Goal: Task Accomplishment & Management: Use online tool/utility

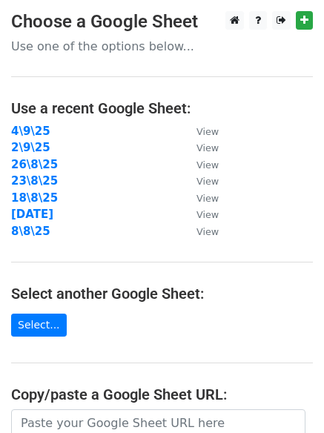
scroll to position [247, 0]
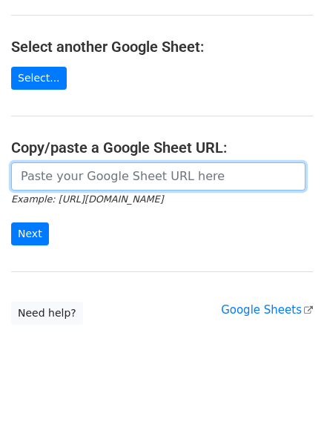
drag, startPoint x: 105, startPoint y: 177, endPoint x: 96, endPoint y: 191, distance: 17.1
click at [105, 177] on input "url" at bounding box center [158, 177] width 295 height 28
paste input "[URL][DOMAIN_NAME]"
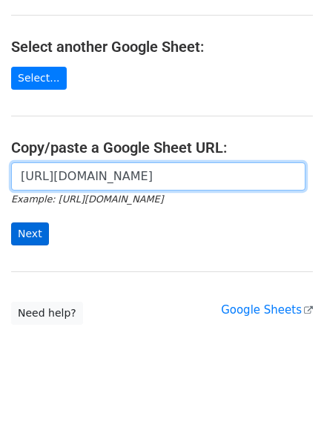
scroll to position [0, 332]
type input "[URL][DOMAIN_NAME]"
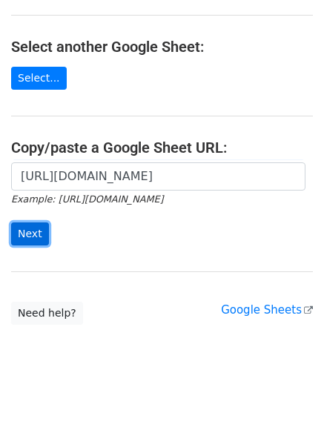
click at [25, 229] on input "Next" at bounding box center [30, 234] width 38 height 23
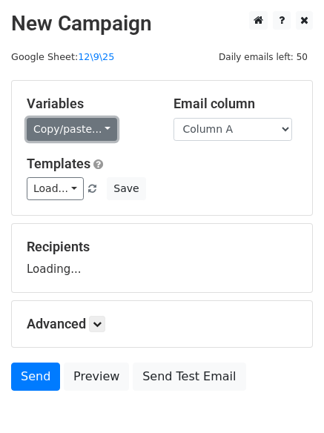
click at [83, 135] on link "Copy/paste..." at bounding box center [72, 129] width 91 height 23
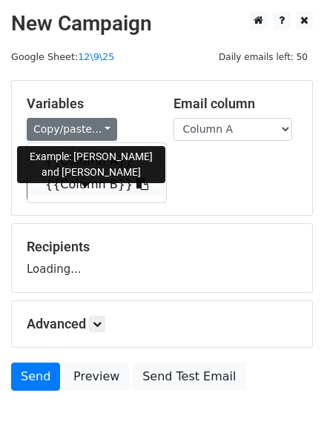
click at [87, 176] on link "{{Column B}}" at bounding box center [96, 185] width 139 height 24
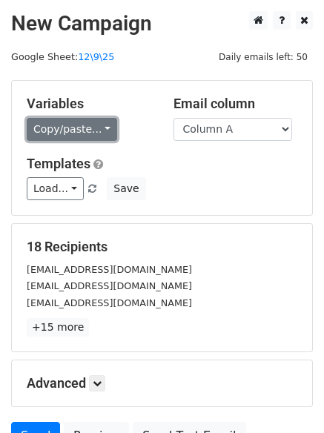
click at [78, 133] on link "Copy/paste..." at bounding box center [72, 129] width 91 height 23
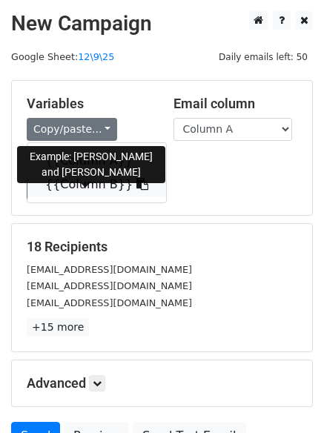
click at [88, 181] on link "{{Column B}}" at bounding box center [96, 185] width 139 height 24
